Goal: Navigation & Orientation: Go to known website

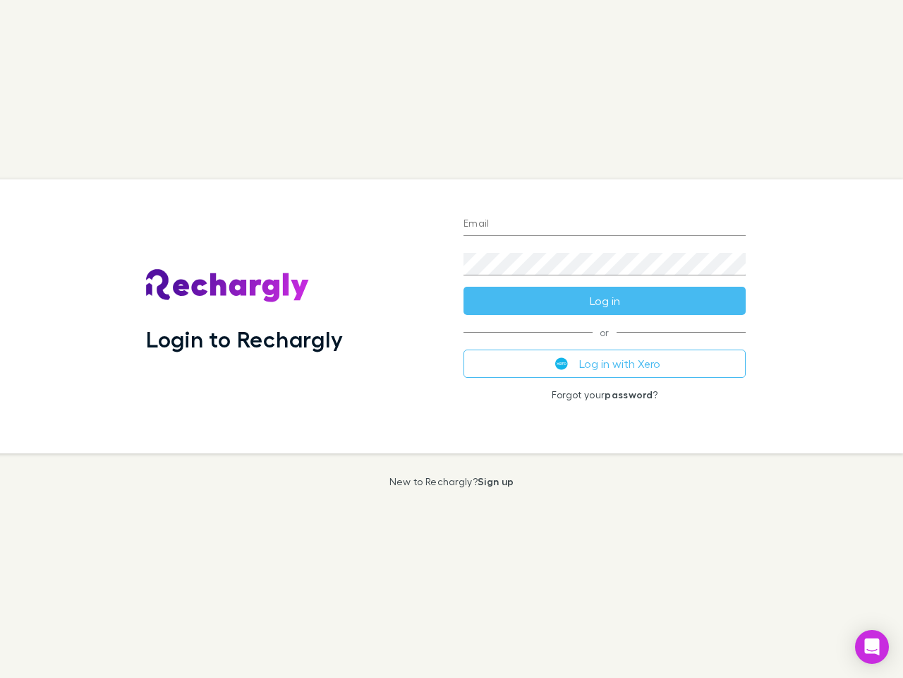
click at [452, 339] on div "Login to Rechargly" at bounding box center [294, 316] width 318 height 274
click at [605, 224] on input "Email" at bounding box center [605, 224] width 282 height 23
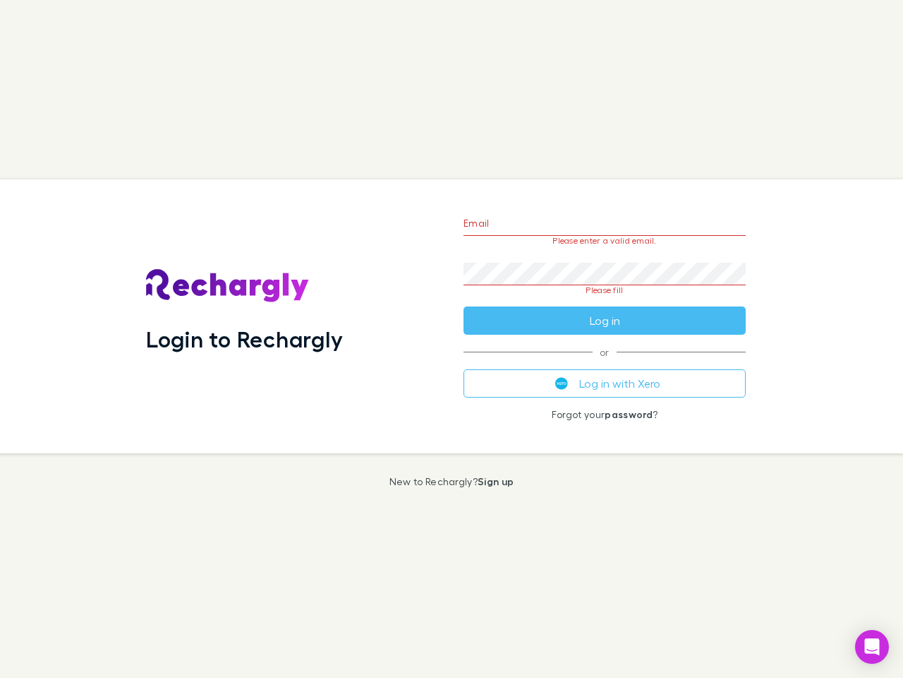
click at [605, 301] on form "Email Please enter a valid email. Password Please fill Log in" at bounding box center [605, 268] width 282 height 133
click at [605, 364] on div "Email Please enter a valid email. Password Please fill Log in or Log in with Xe…" at bounding box center [604, 316] width 305 height 274
click at [872, 647] on icon "Open Intercom Messenger" at bounding box center [872, 646] width 15 height 17
